Goal: Information Seeking & Learning: Compare options

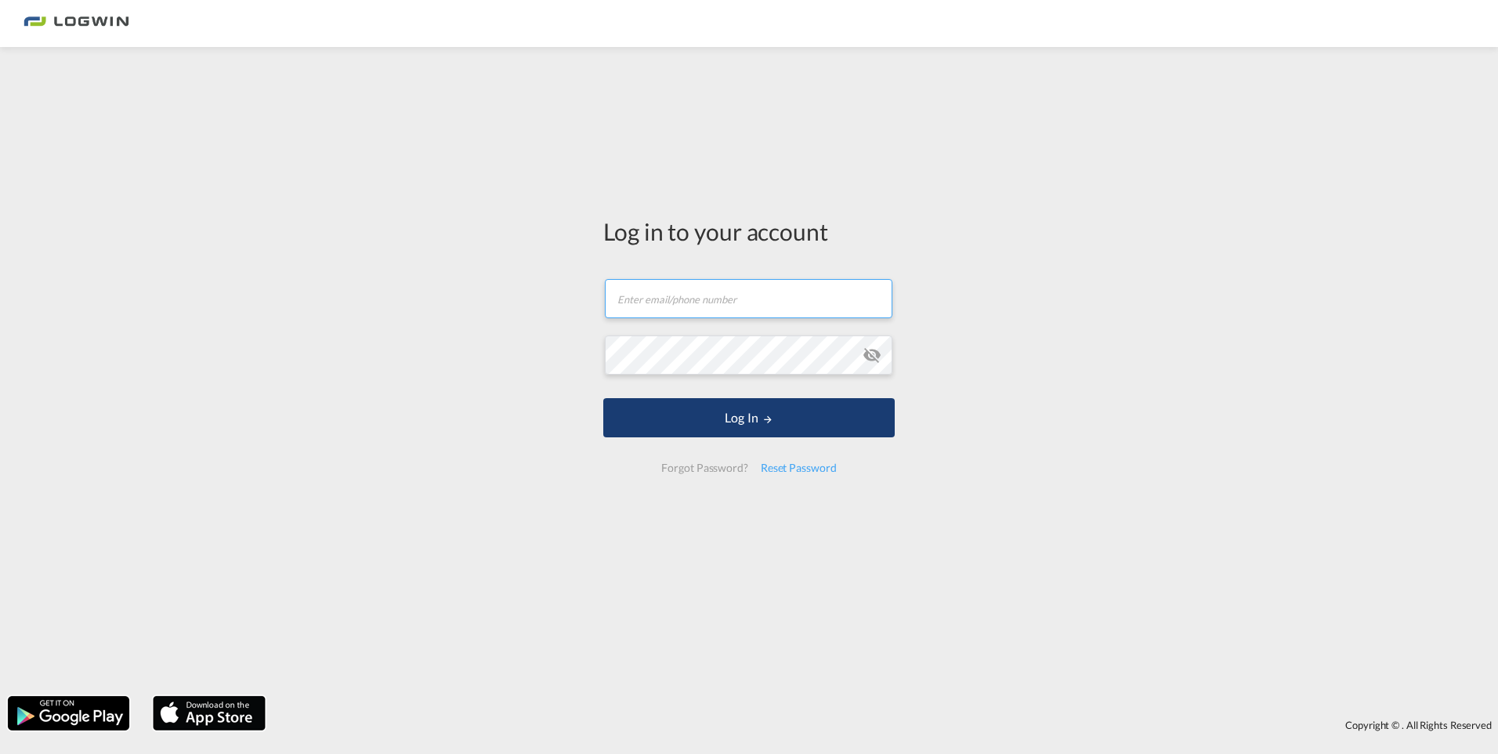
type input "[PERSON_NAME][EMAIL_ADDRESS][PERSON_NAME][DOMAIN_NAME]"
click at [737, 408] on button "Log In" at bounding box center [749, 417] width 292 height 39
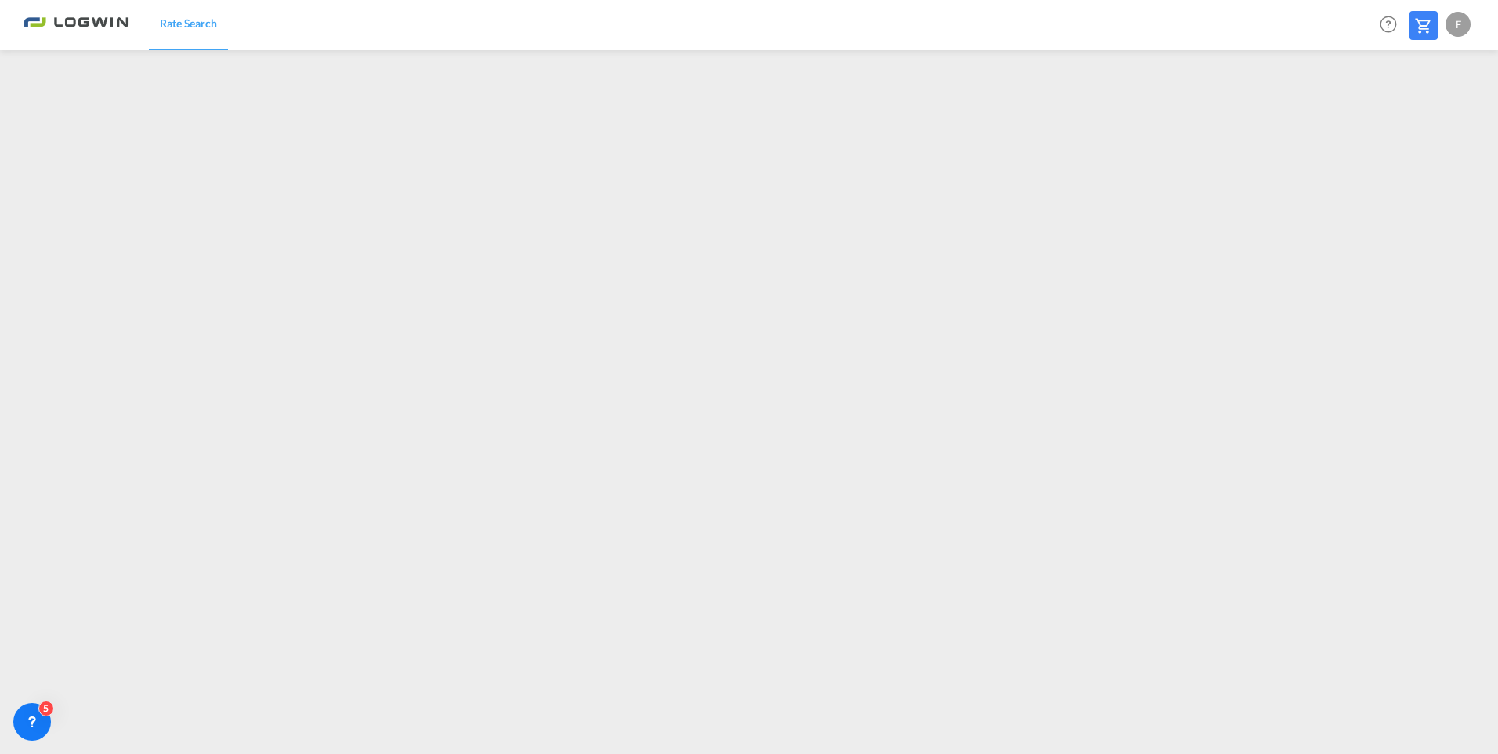
click at [1462, 24] on div "F" at bounding box center [1458, 24] width 25 height 25
click at [1419, 118] on button "Logout" at bounding box center [1440, 119] width 102 height 31
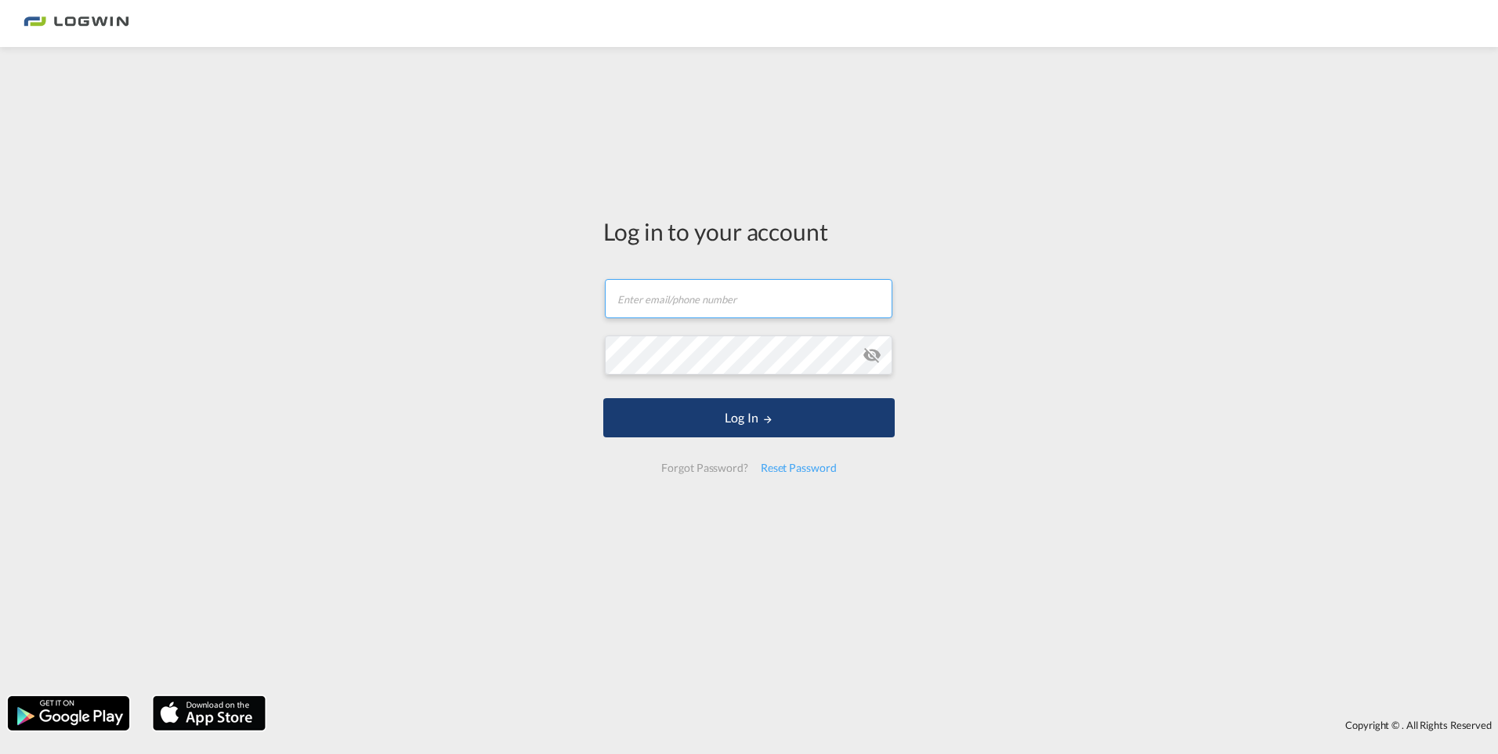
type input "[PERSON_NAME][EMAIL_ADDRESS][PERSON_NAME][DOMAIN_NAME]"
click at [728, 415] on button "Log In" at bounding box center [749, 417] width 292 height 39
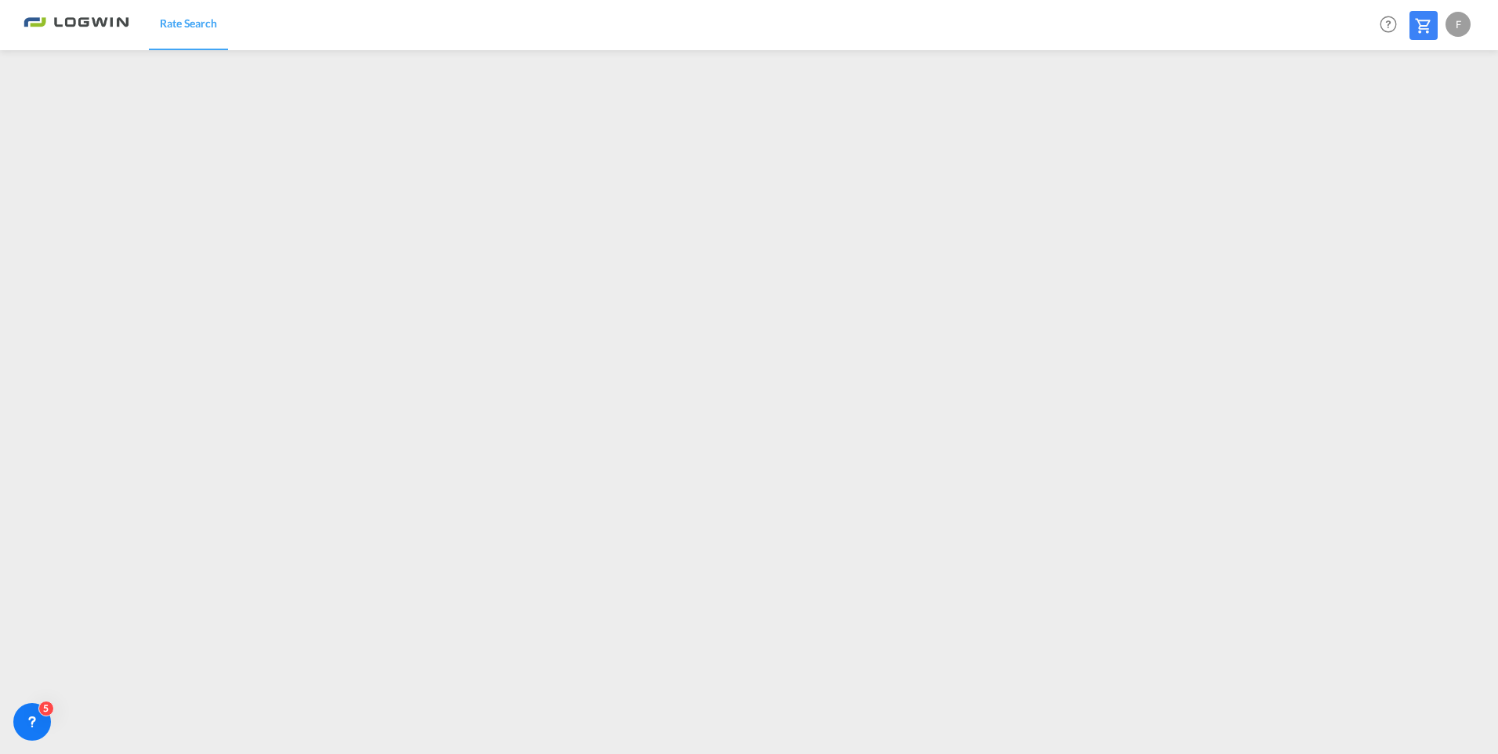
click at [1449, 22] on div "F" at bounding box center [1458, 24] width 25 height 25
click at [1426, 125] on button "Logout" at bounding box center [1440, 119] width 102 height 31
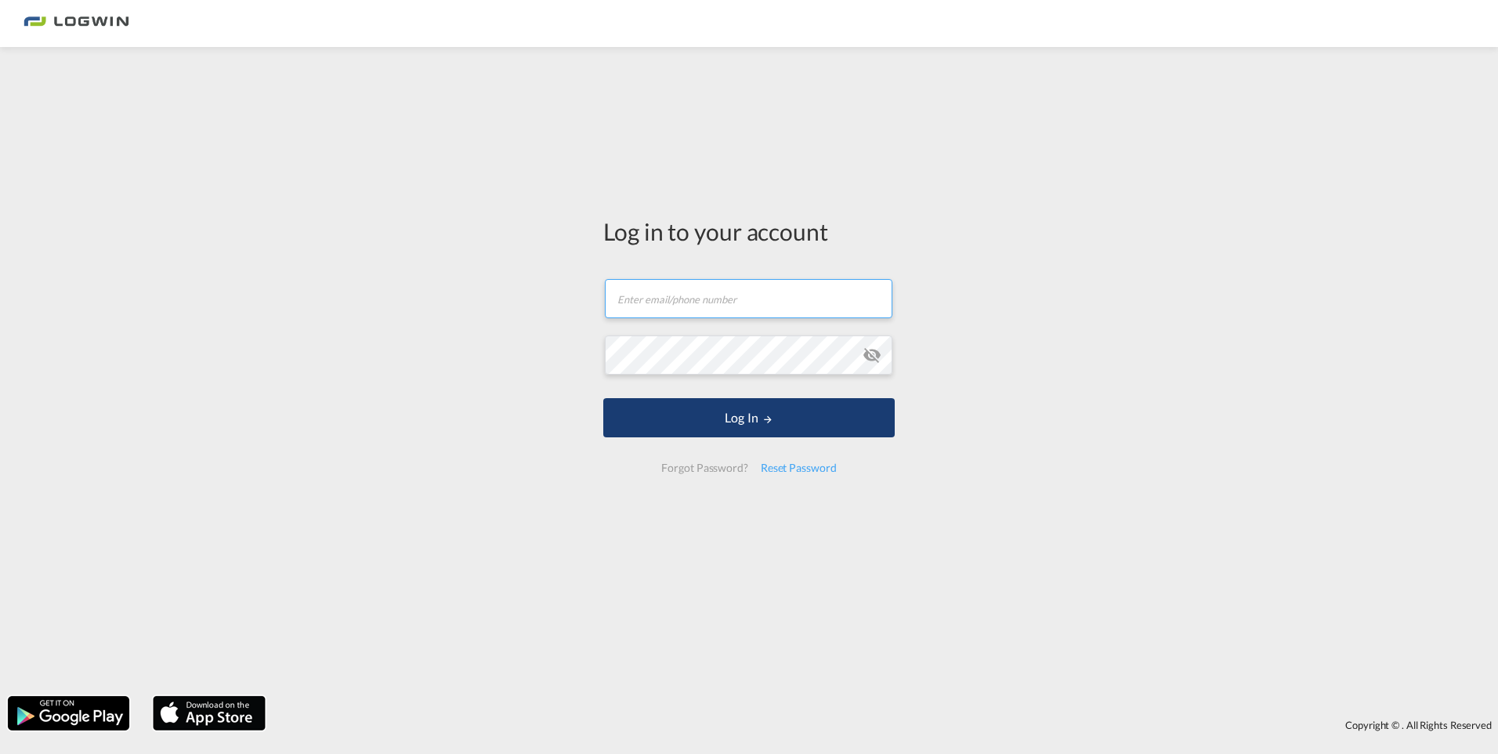
type input "[PERSON_NAME][EMAIL_ADDRESS][PERSON_NAME][DOMAIN_NAME]"
click at [748, 415] on button "Log In" at bounding box center [749, 417] width 292 height 39
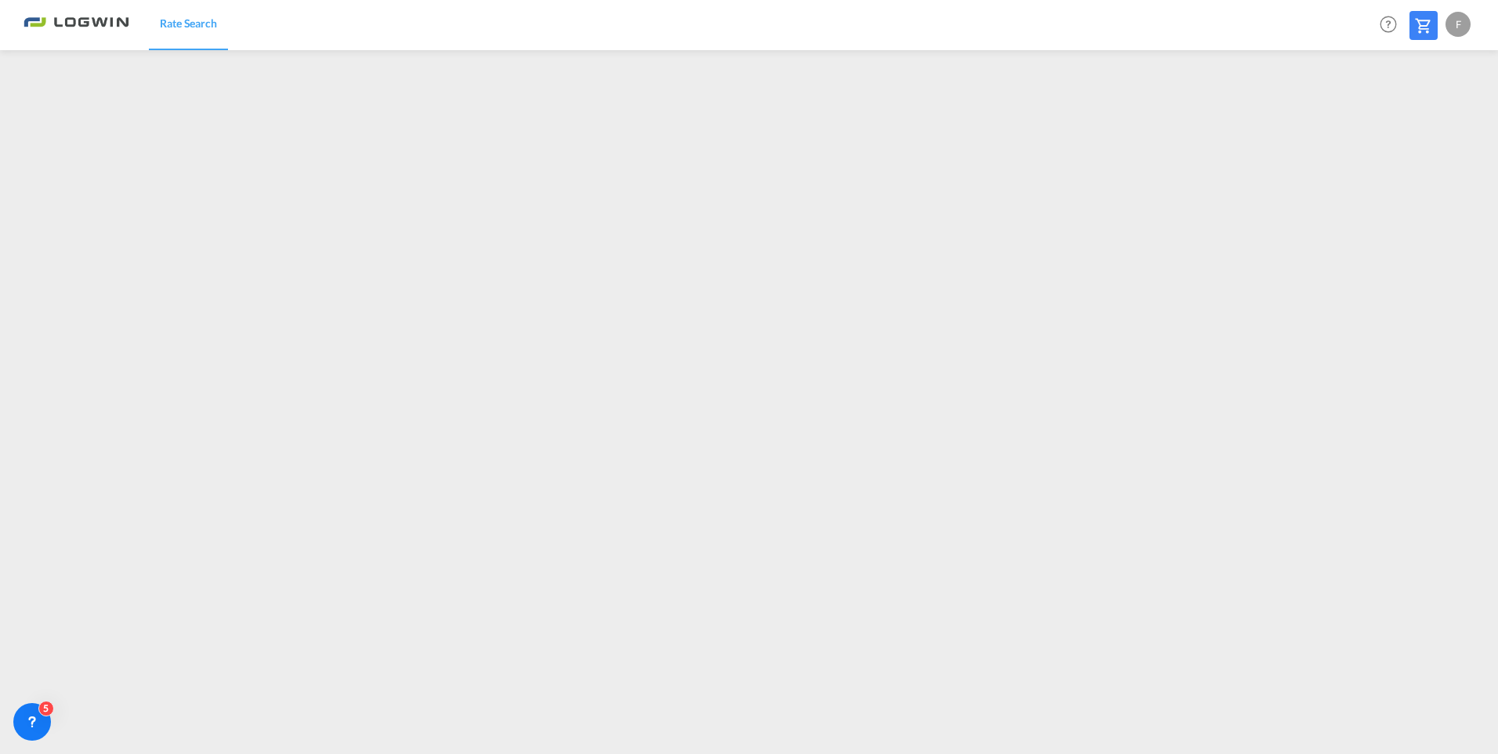
click at [1455, 35] on div "F" at bounding box center [1458, 24] width 25 height 25
click at [1424, 114] on button "Logout" at bounding box center [1440, 119] width 102 height 31
type input "[PERSON_NAME][EMAIL_ADDRESS][PERSON_NAME][DOMAIN_NAME]"
